Goal: Transaction & Acquisition: Purchase product/service

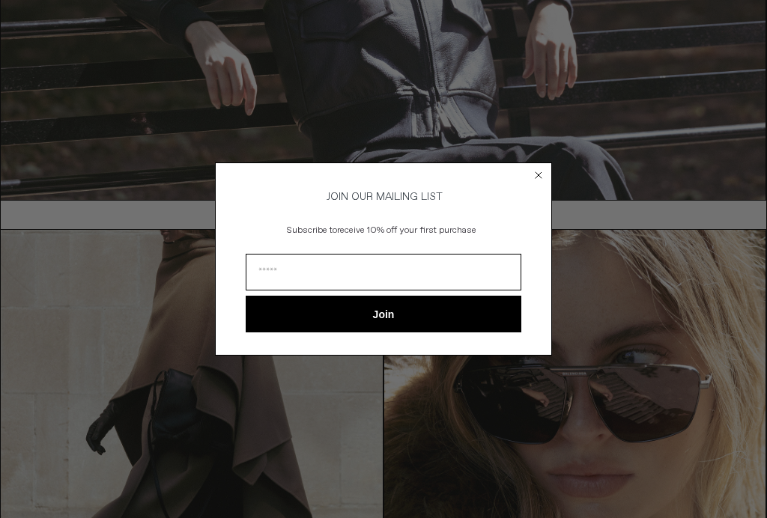
scroll to position [359, 0]
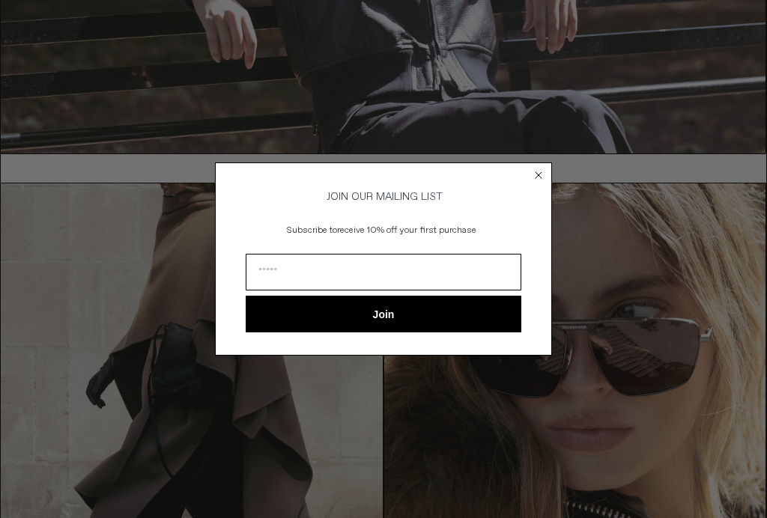
click at [516, 189] on form "JOIN OUR MAILING LIST Subscribe to receive 10% off your first purchase Join ***…" at bounding box center [383, 259] width 337 height 193
click at [543, 182] on circle "Close dialog" at bounding box center [539, 175] width 14 height 14
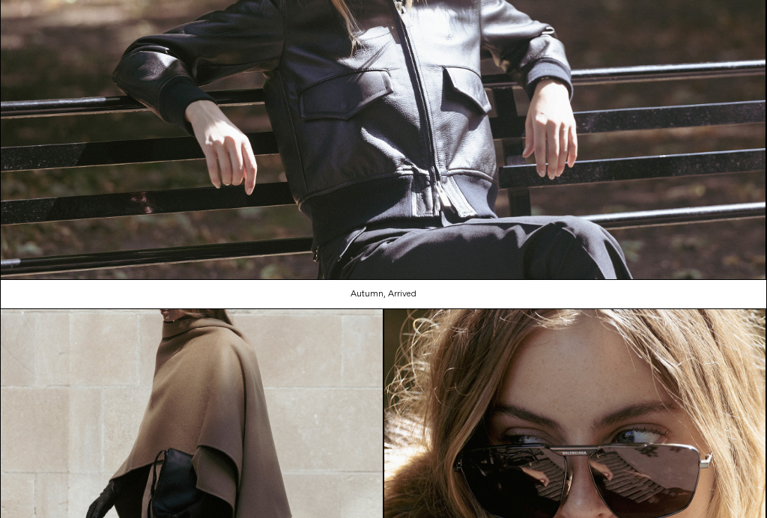
scroll to position [231, 0]
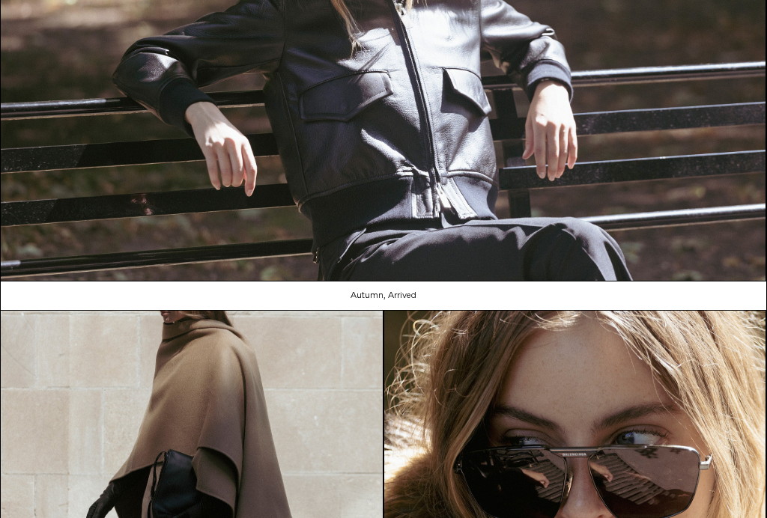
click at [351, 296] on link "Autumn, Arrived" at bounding box center [384, 296] width 766 height 28
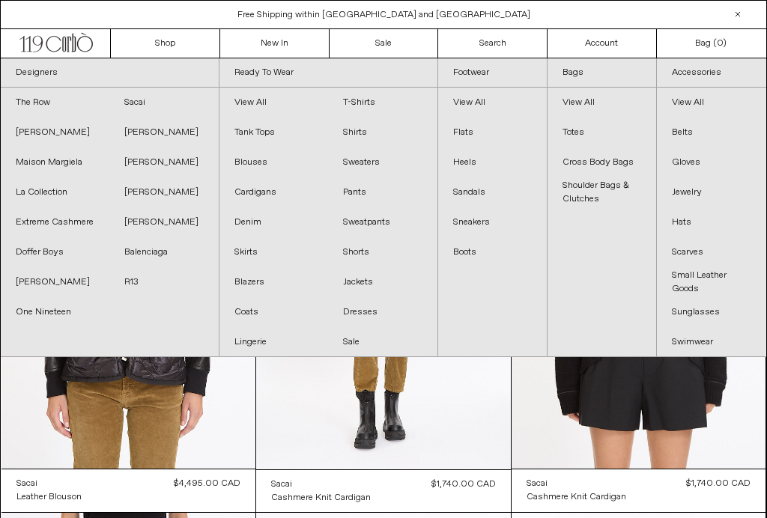
click at [25, 286] on link "[PERSON_NAME]" at bounding box center [55, 282] width 109 height 30
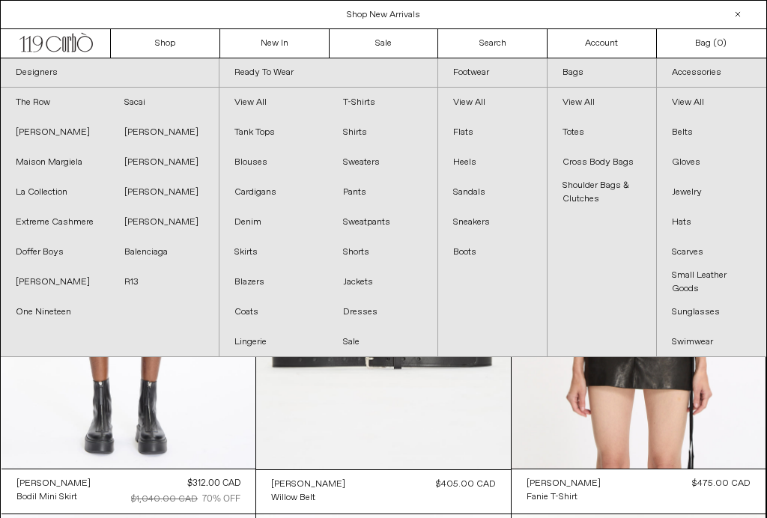
click at [131, 227] on link "[PERSON_NAME]" at bounding box center [163, 223] width 109 height 30
click at [121, 130] on link "[PERSON_NAME]" at bounding box center [163, 133] width 109 height 30
click at [28, 138] on link "[PERSON_NAME]" at bounding box center [55, 133] width 109 height 30
click at [24, 131] on link "[PERSON_NAME]" at bounding box center [55, 133] width 109 height 30
click at [233, 315] on link "Coats" at bounding box center [274, 312] width 109 height 30
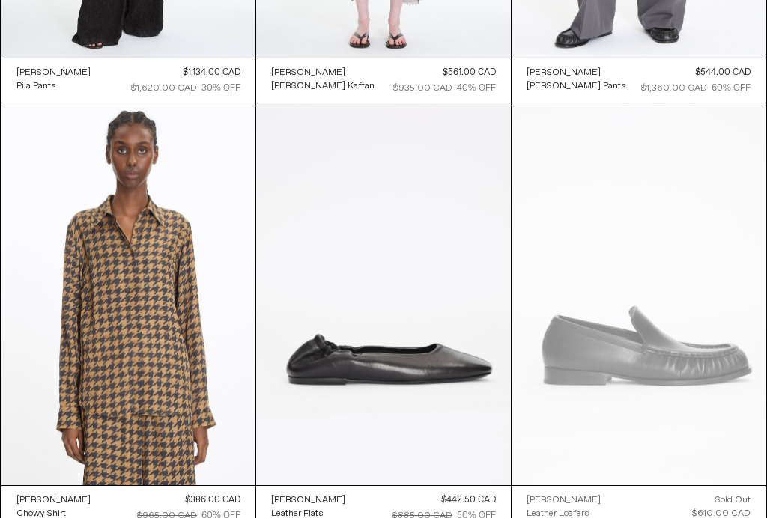
scroll to position [4637, 0]
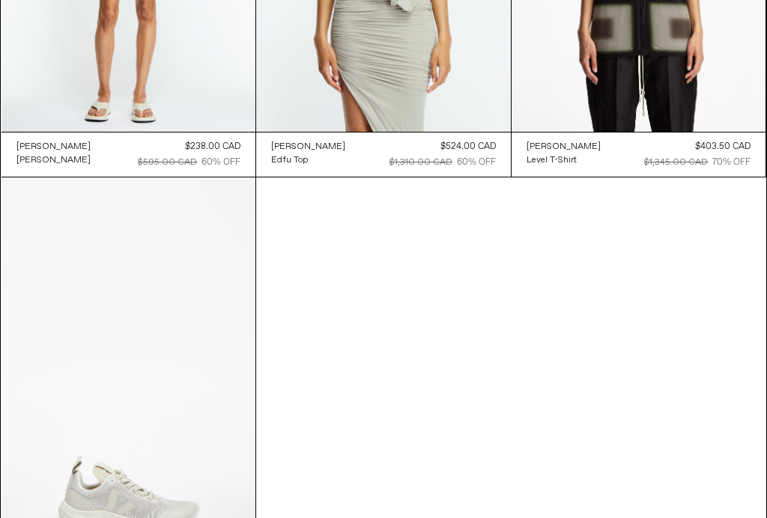
scroll to position [6731, 0]
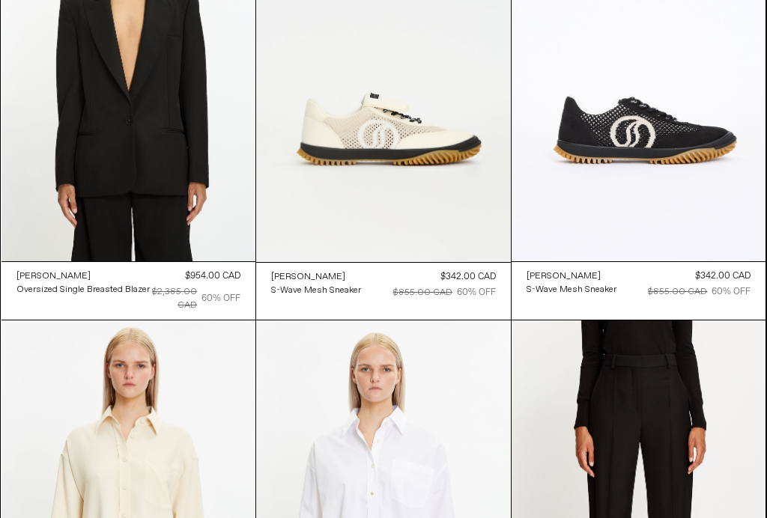
scroll to position [208, 0]
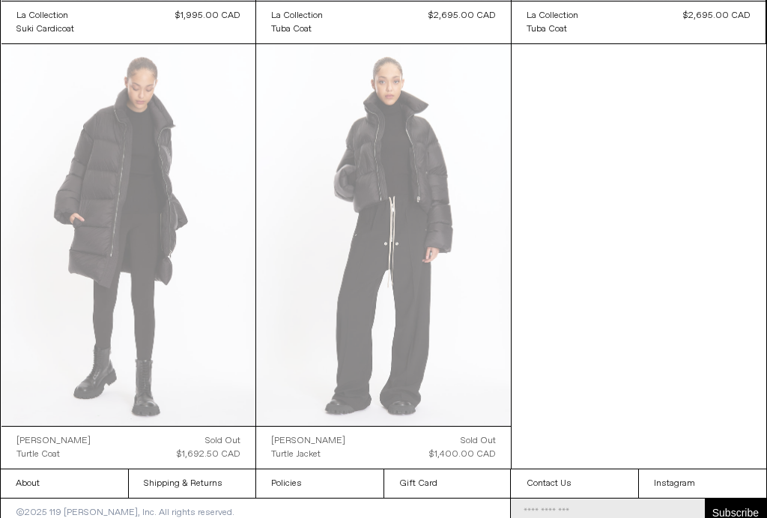
scroll to position [2175, 0]
click at [109, 142] on at bounding box center [128, 235] width 255 height 381
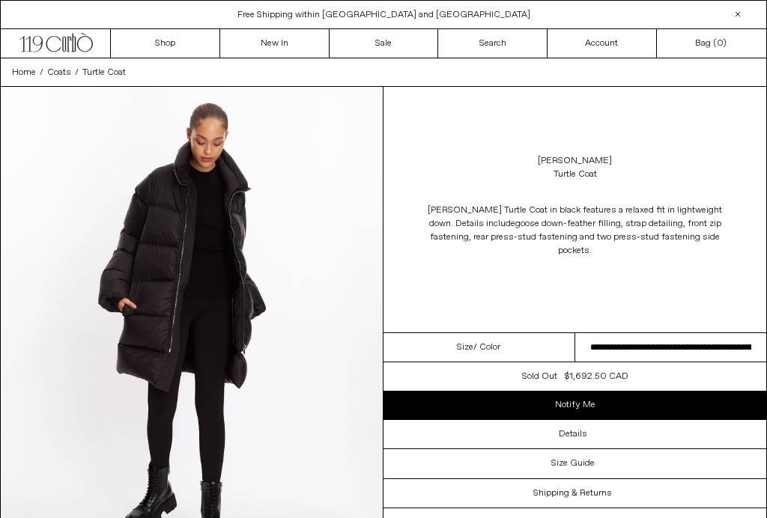
click at [694, 351] on select "**********" at bounding box center [671, 347] width 192 height 29
select select "**********"
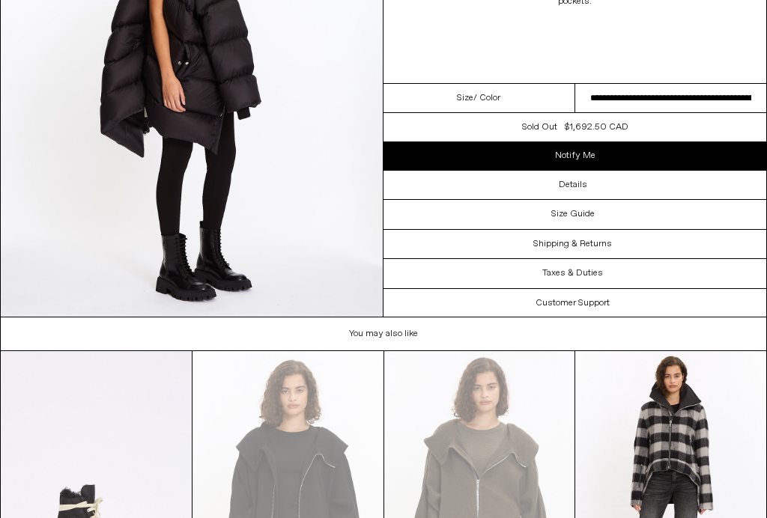
scroll to position [2153, 0]
